Goal: Task Accomplishment & Management: Complete application form

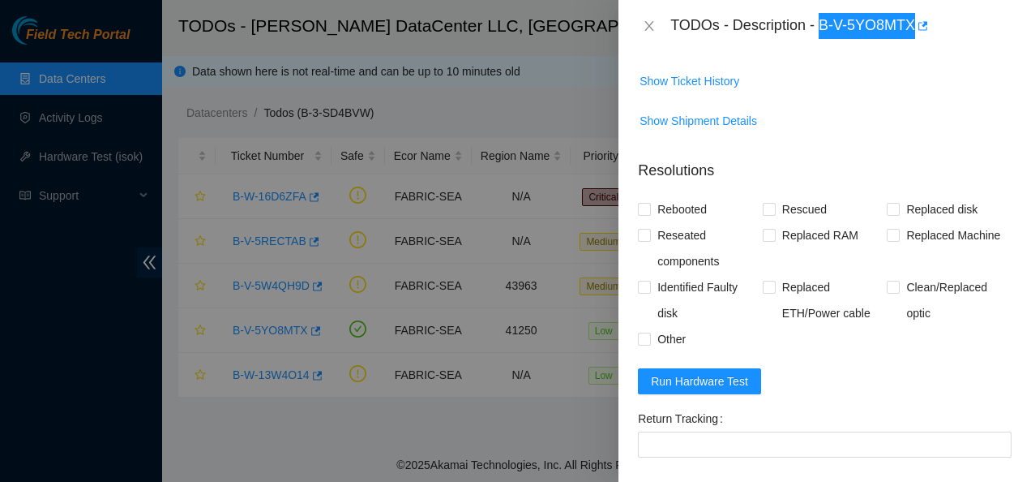
scroll to position [614, 0]
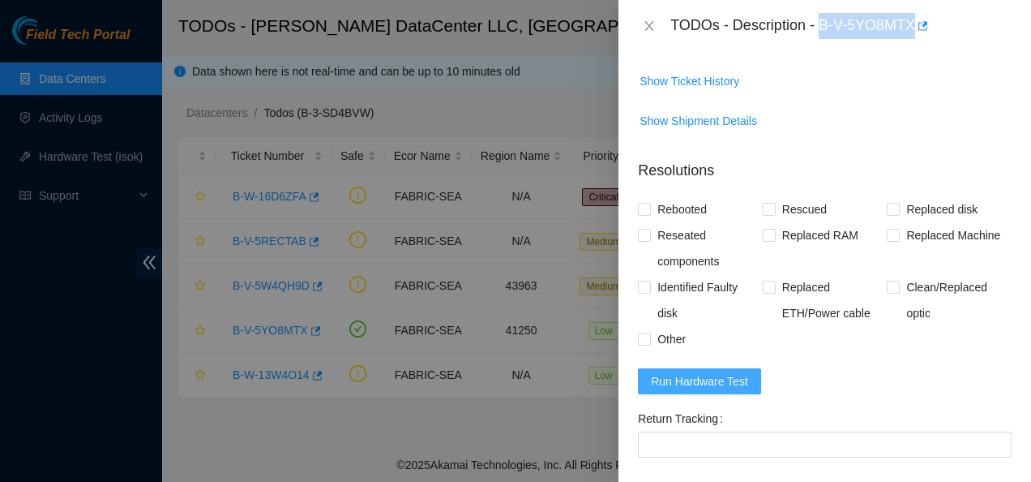
click at [731, 390] on span "Run Hardware Test" at bounding box center [699, 381] width 97 height 18
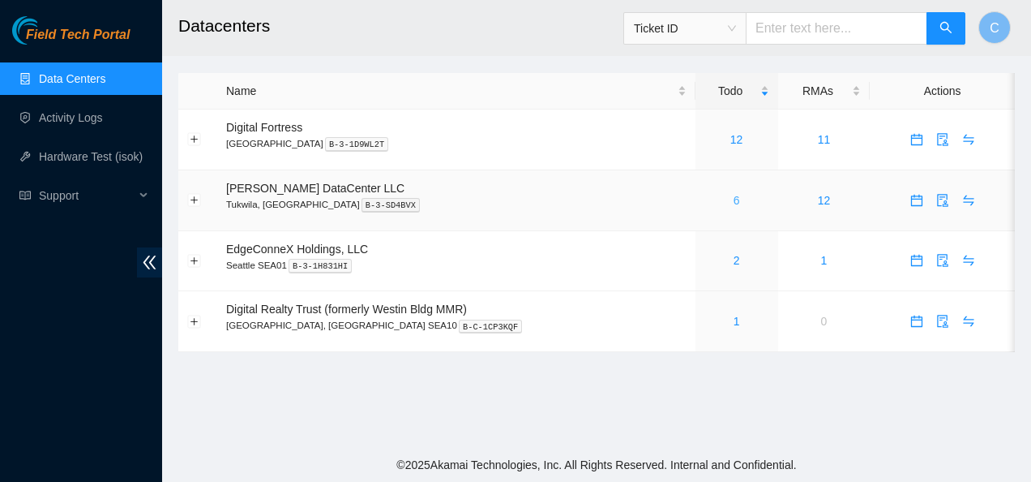
click at [734, 199] on link "6" at bounding box center [737, 200] width 6 height 13
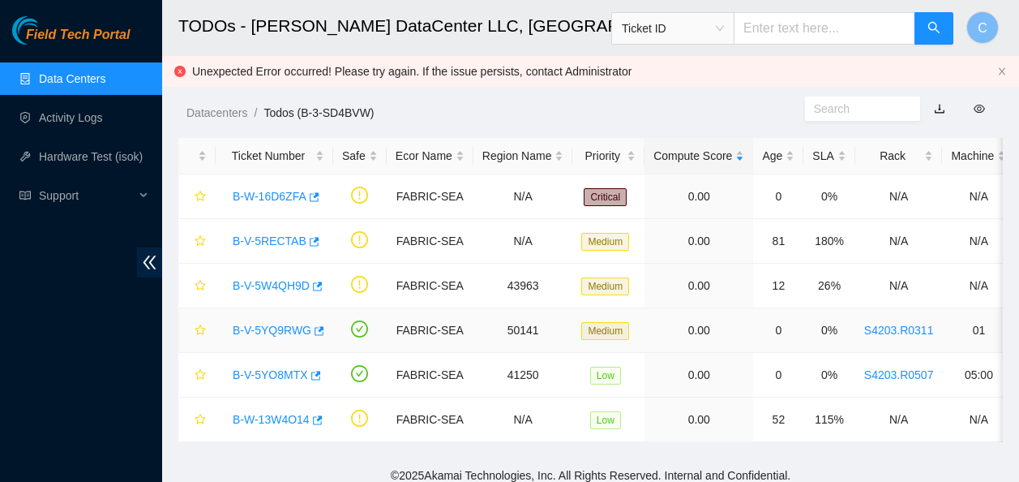
click at [246, 336] on link "B-V-5YQ9RWG" at bounding box center [272, 330] width 79 height 13
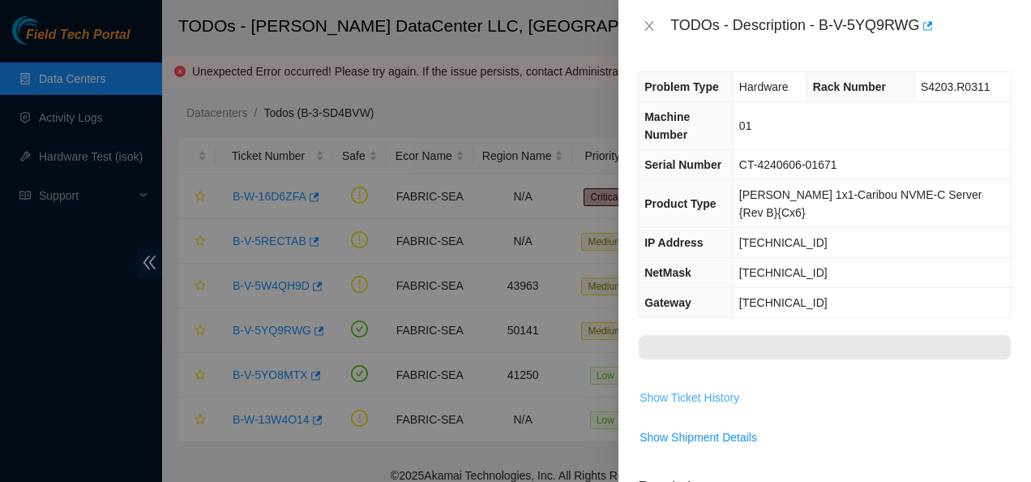
click at [668, 388] on span "Show Ticket History" at bounding box center [690, 397] width 100 height 18
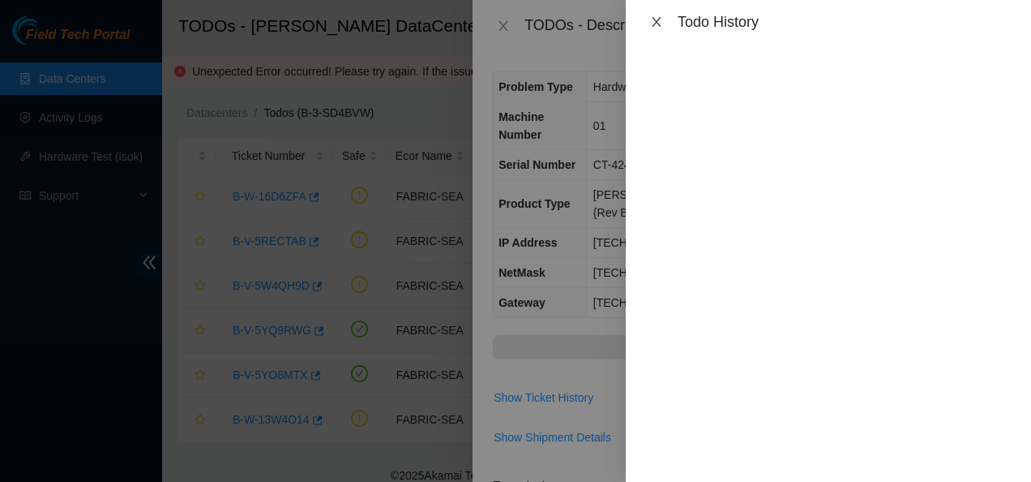
click at [658, 18] on icon "close" at bounding box center [656, 21] width 13 height 13
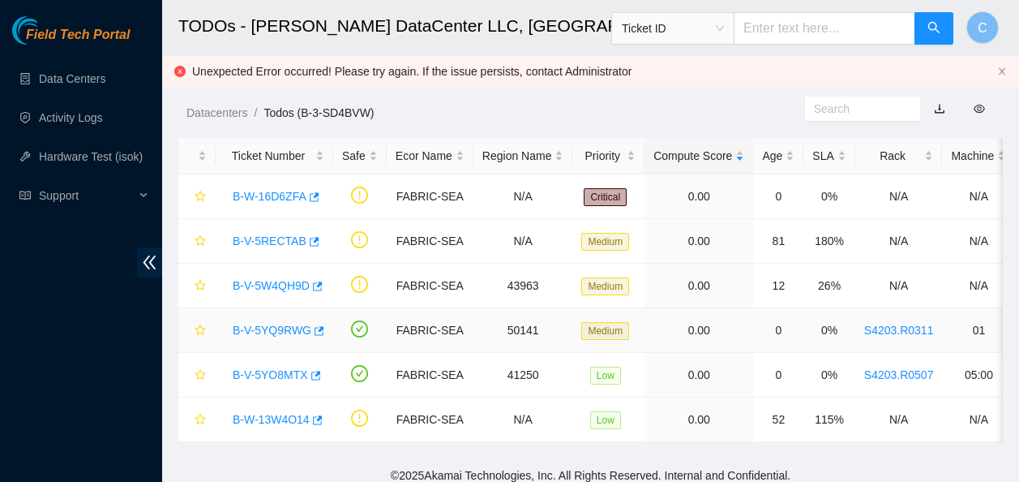
click at [279, 334] on link "B-V-5YQ9RWG" at bounding box center [272, 330] width 79 height 13
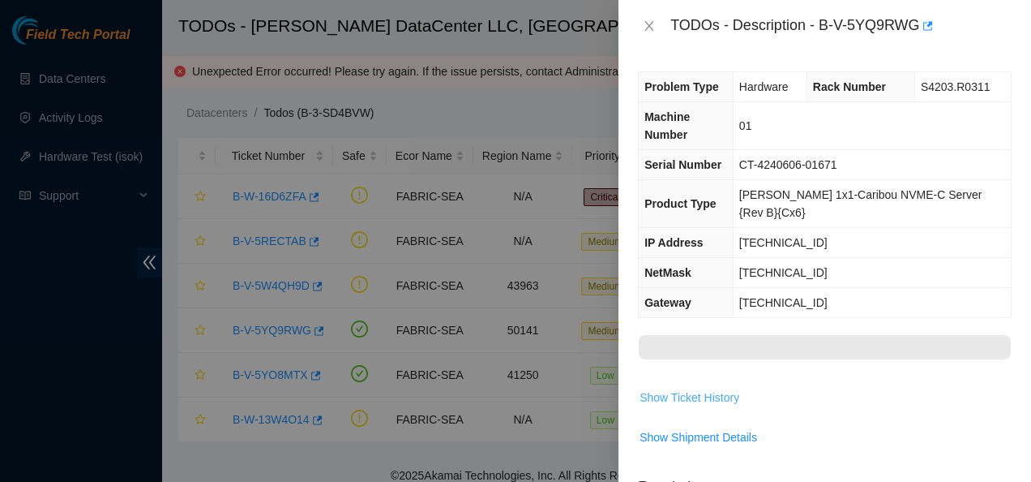
click at [697, 388] on span "Show Ticket History" at bounding box center [690, 397] width 100 height 18
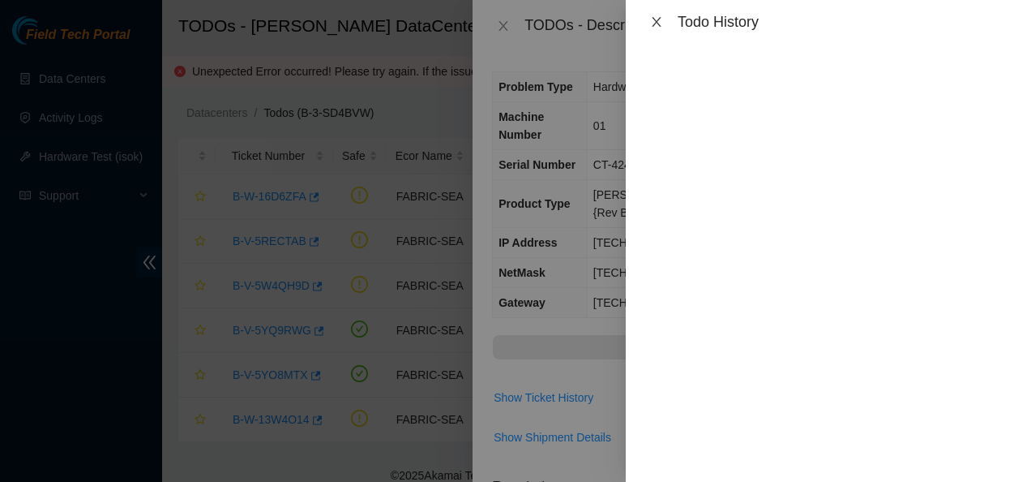
click at [657, 18] on icon "close" at bounding box center [656, 21] width 13 height 13
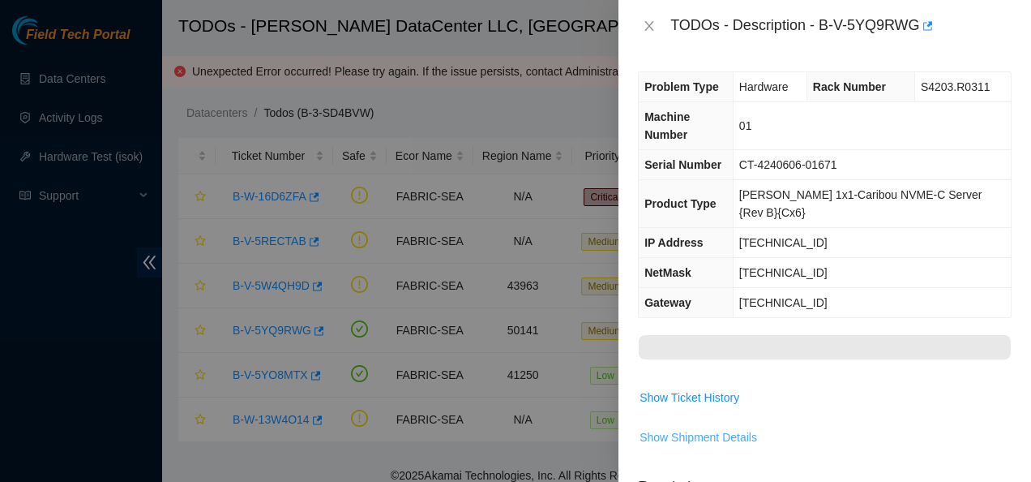
click at [671, 428] on span "Show Shipment Details" at bounding box center [699, 437] width 118 height 18
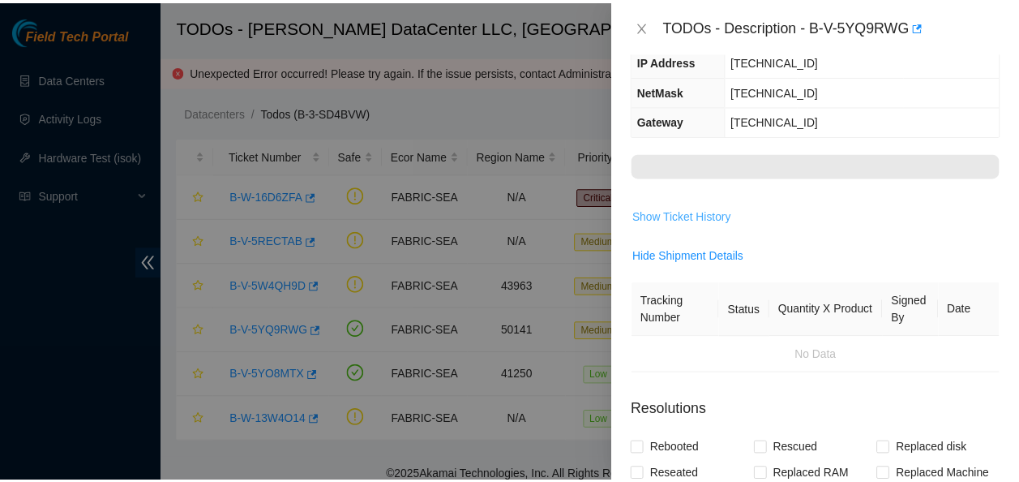
scroll to position [182, 0]
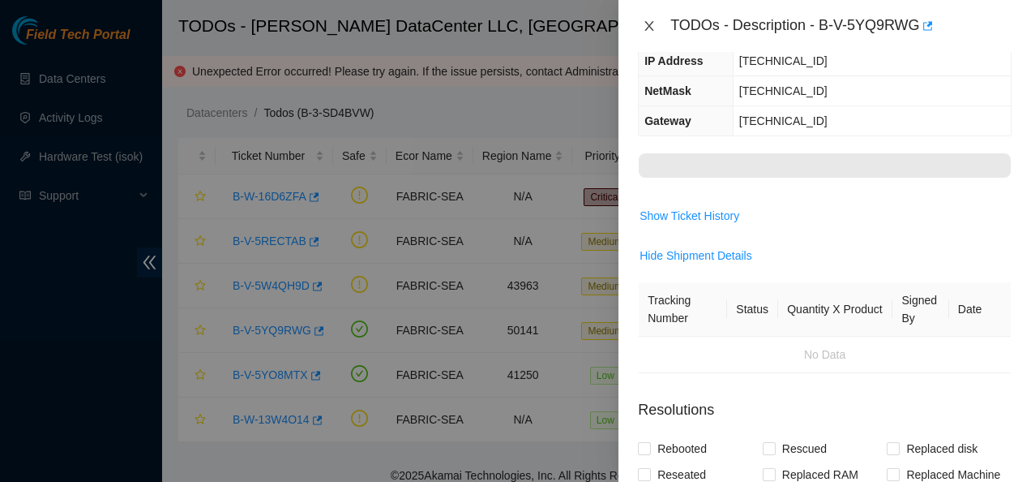
click at [646, 25] on icon "close" at bounding box center [649, 25] width 13 height 13
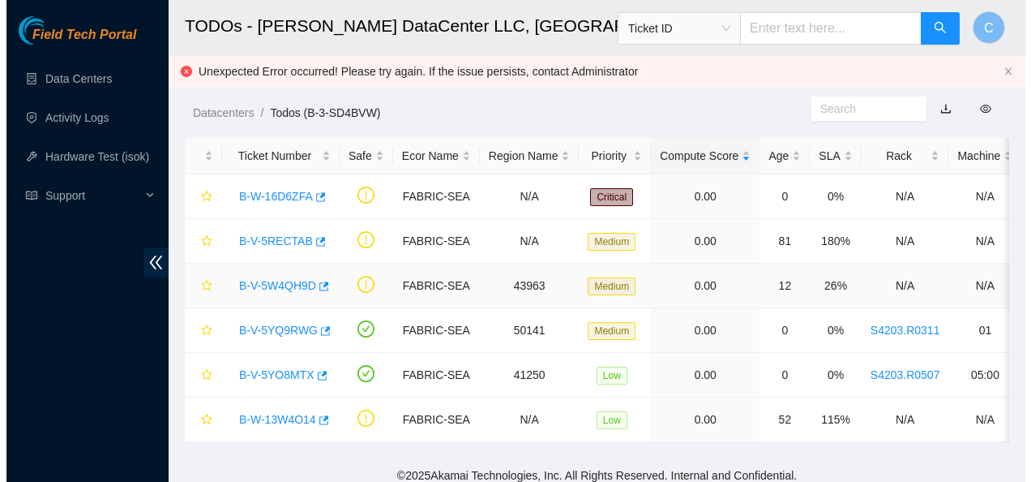
scroll to position [235, 0]
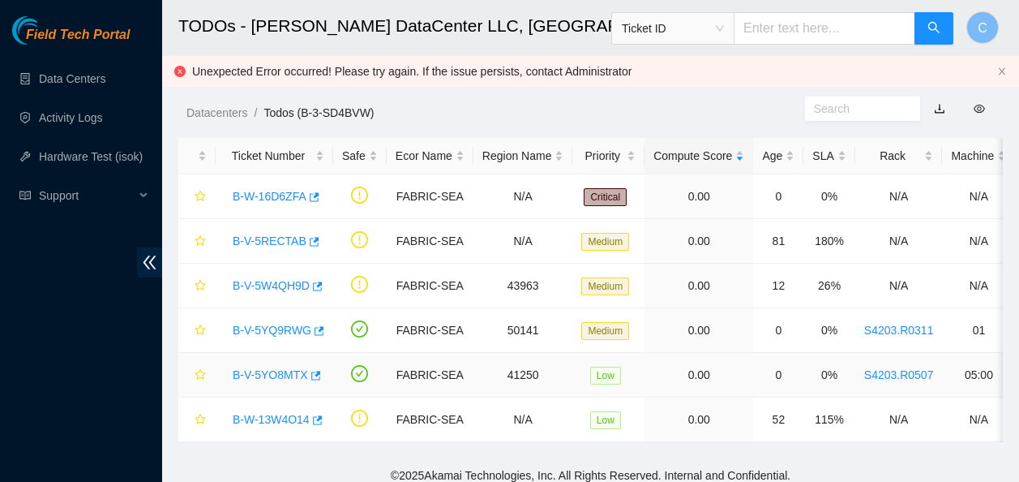
click at [269, 375] on link "B-V-5YO8MTX" at bounding box center [270, 374] width 75 height 13
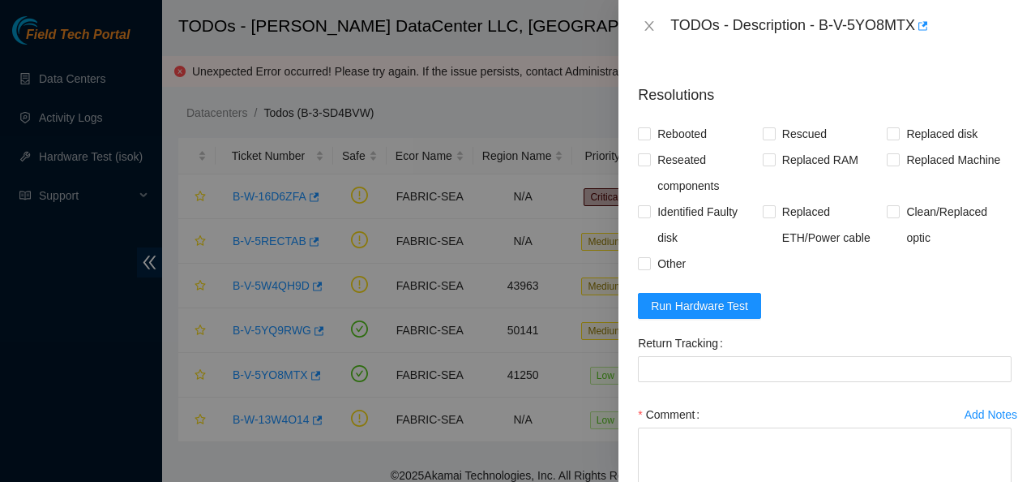
scroll to position [385, 0]
click at [693, 307] on span "Run Hardware Test" at bounding box center [699, 307] width 97 height 18
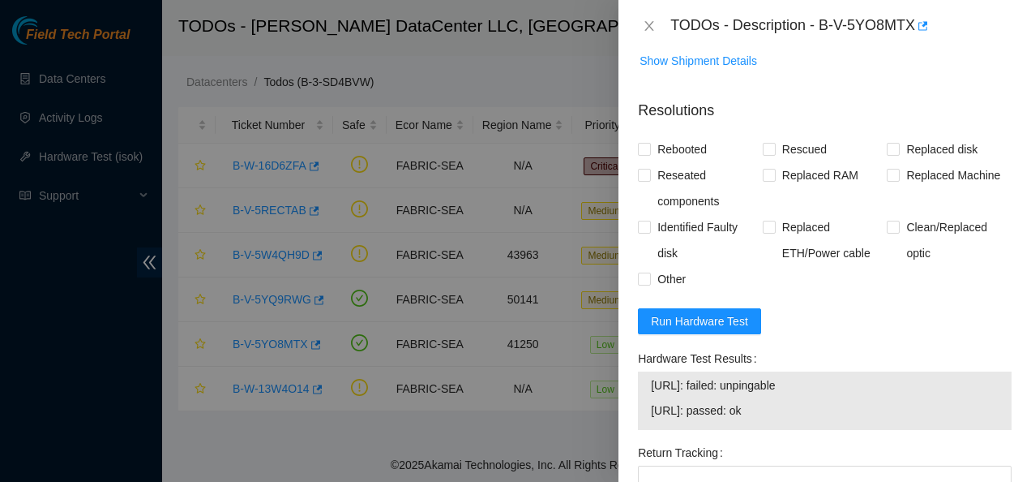
scroll to position [371, 0]
click at [723, 324] on span "Run Hardware Test" at bounding box center [699, 320] width 97 height 18
drag, startPoint x: 777, startPoint y: 411, endPoint x: 636, endPoint y: 381, distance: 144.3
click at [636, 381] on div "Hardware Test Results [URL]: passed: ok [URL]: passed: ok" at bounding box center [825, 392] width 387 height 94
copy tbody "[URL]: passed: ok [URL]: passed: ok"
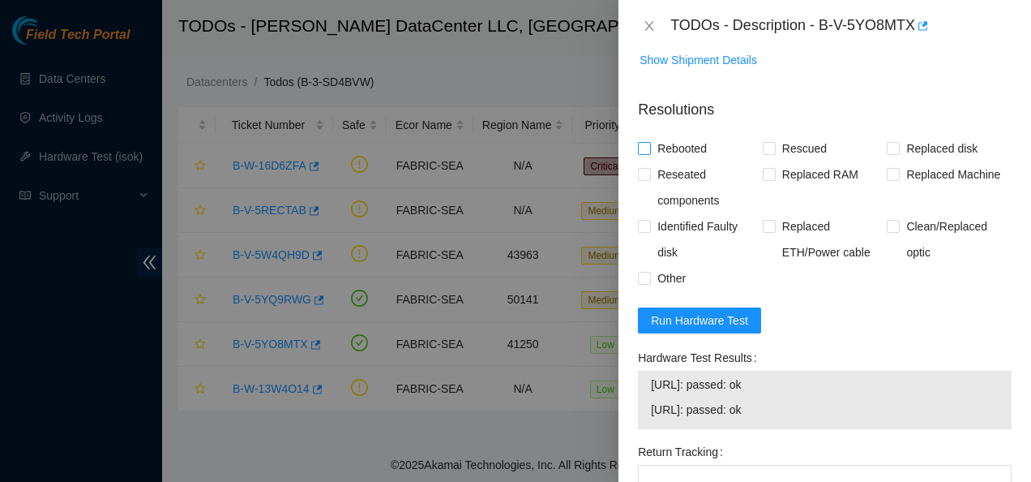
click at [645, 152] on input "Rebooted" at bounding box center [643, 147] width 11 height 11
checkbox input "true"
click at [765, 151] on input "Rescued" at bounding box center [768, 147] width 11 height 11
checkbox input "true"
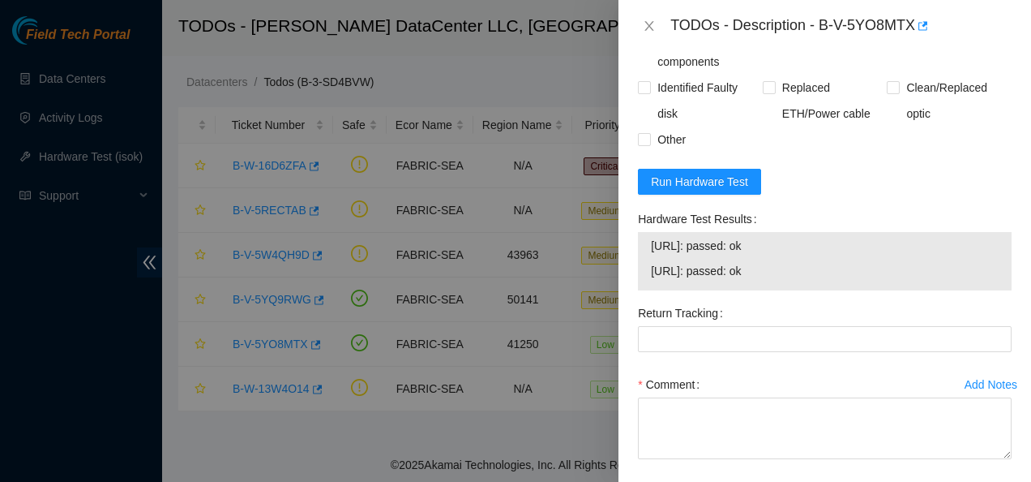
scroll to position [511, 0]
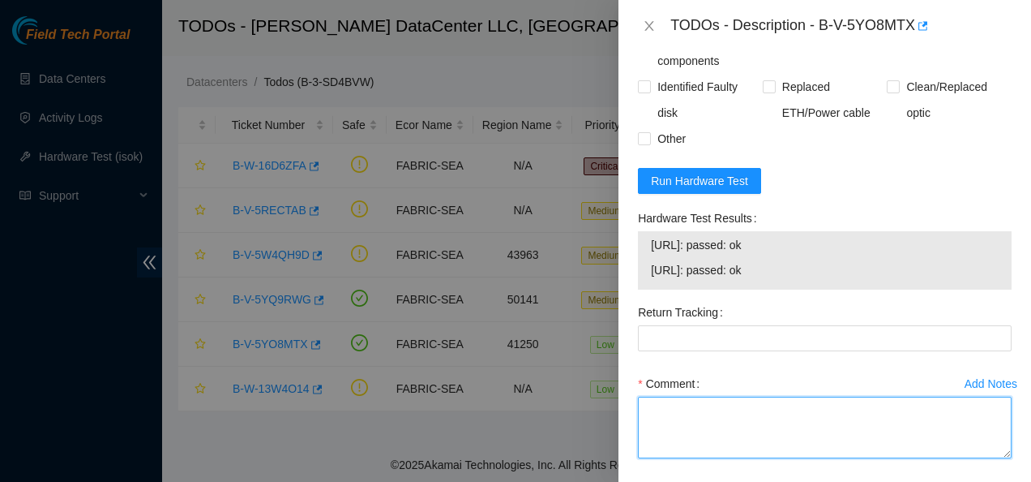
click at [666, 412] on textarea "Comment" at bounding box center [825, 428] width 374 height 62
paste textarea "Contacted NOCC to see if safe to work Rebooted and rescued Checked isok [URL]: …"
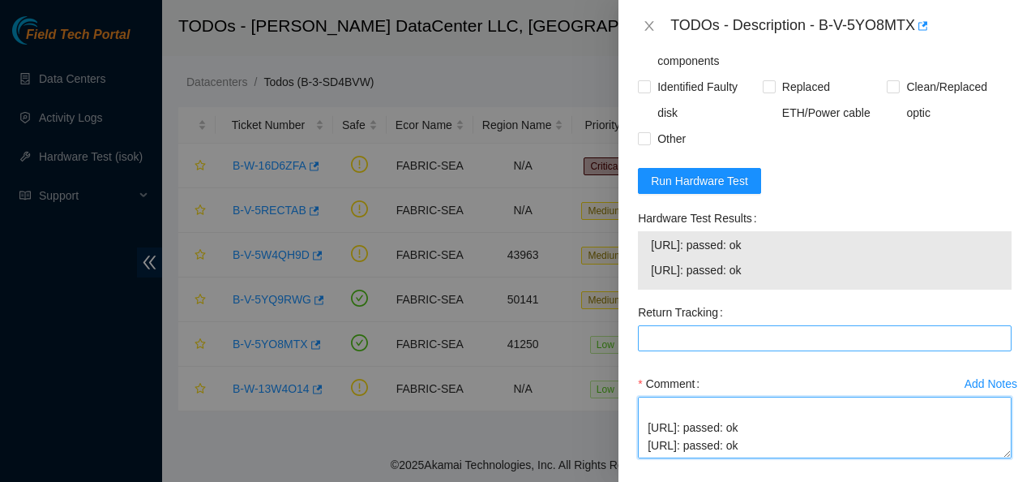
scroll to position [581, 0]
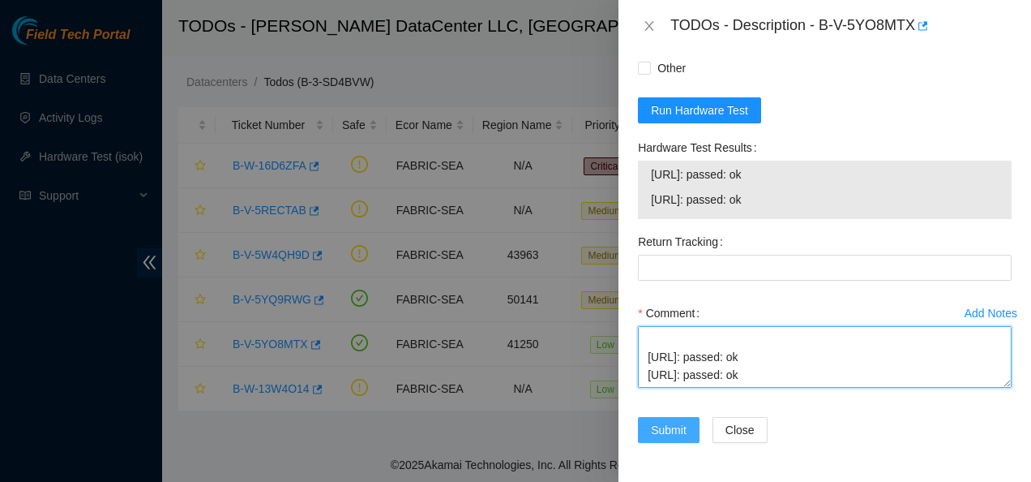
type textarea "Contacted NOCC to see if safe to work Rebooted and rescued Checked isok [URL]: …"
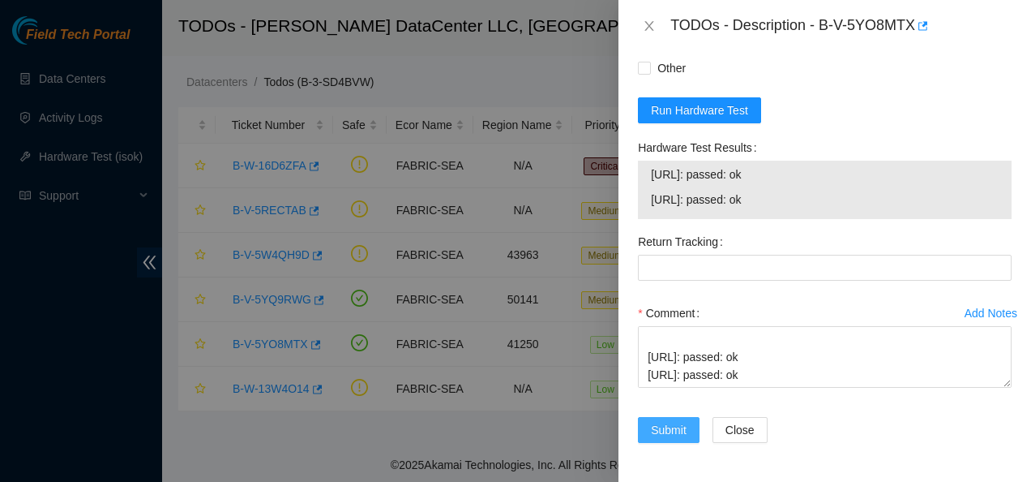
click at [667, 428] on span "Submit" at bounding box center [669, 430] width 36 height 18
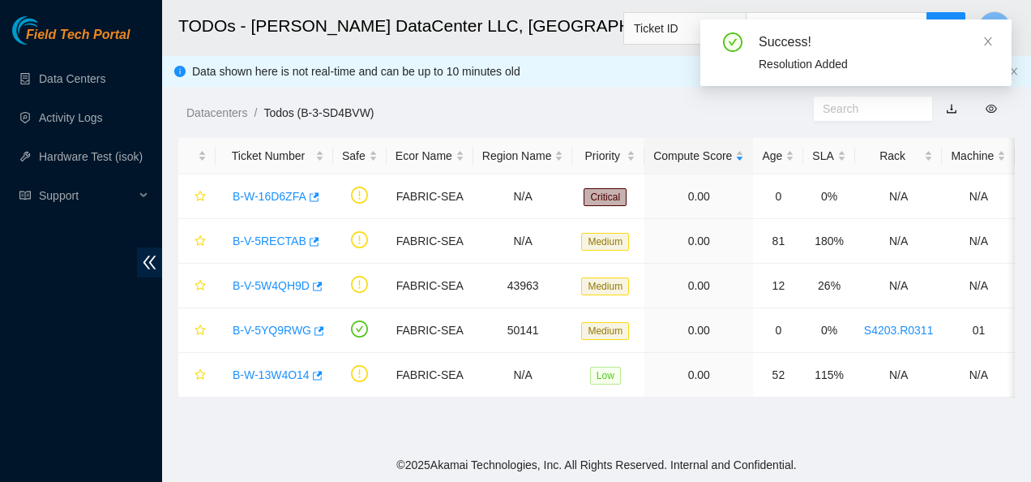
scroll to position [529, 0]
